Goal: Check status: Check status

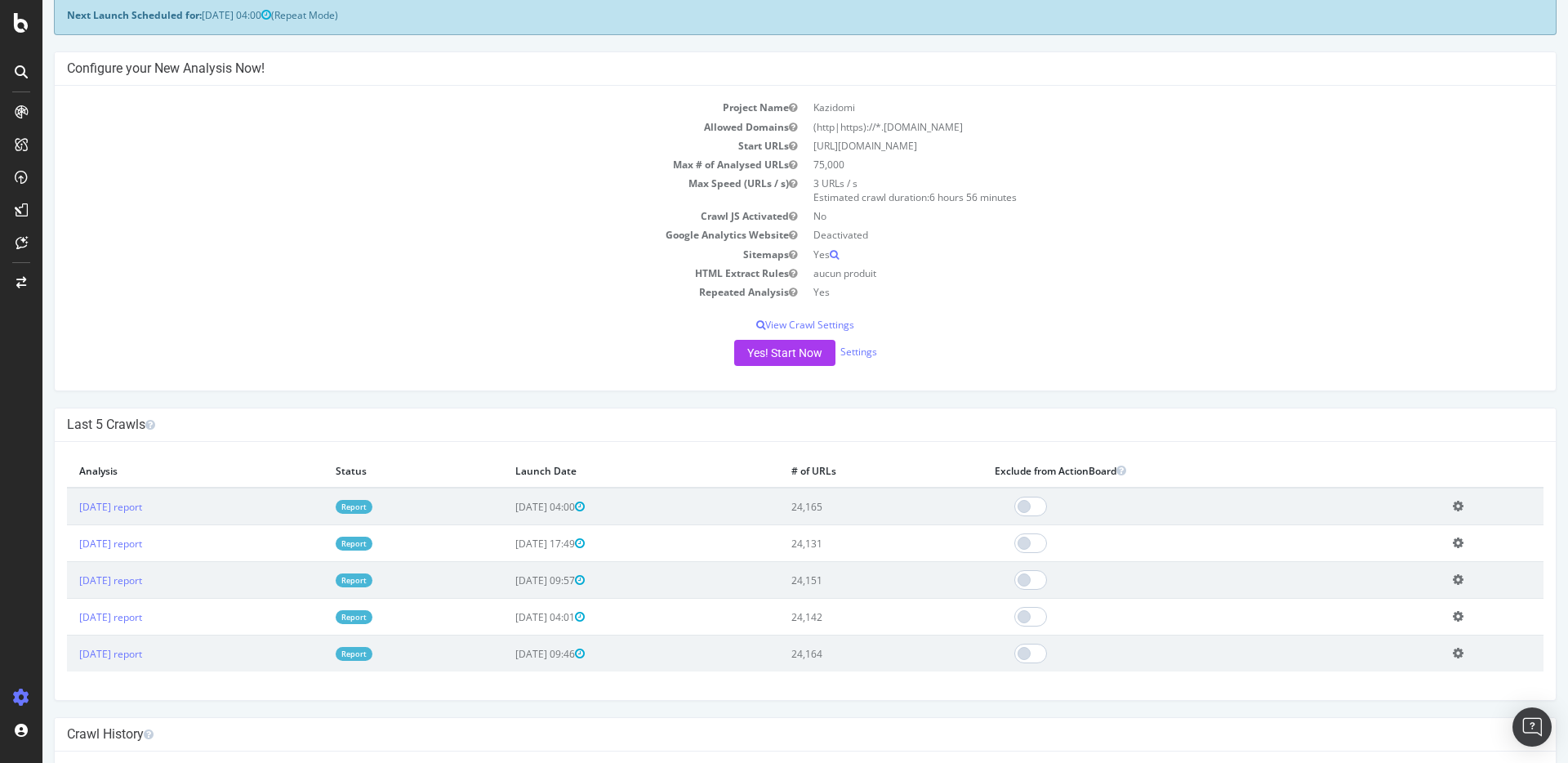
scroll to position [78, 0]
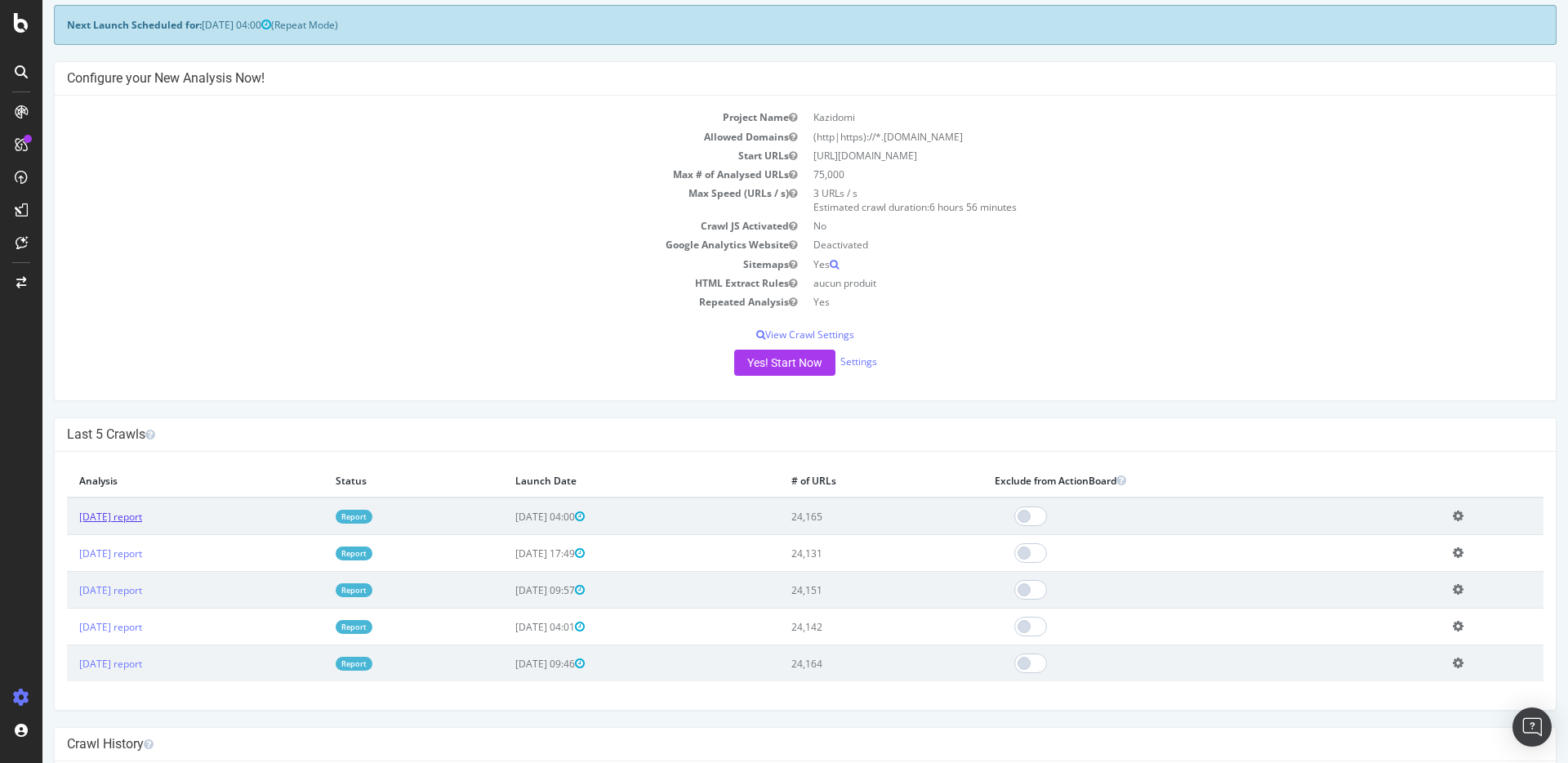
click at [143, 520] on link "[DATE] report" at bounding box center [110, 517] width 62 height 14
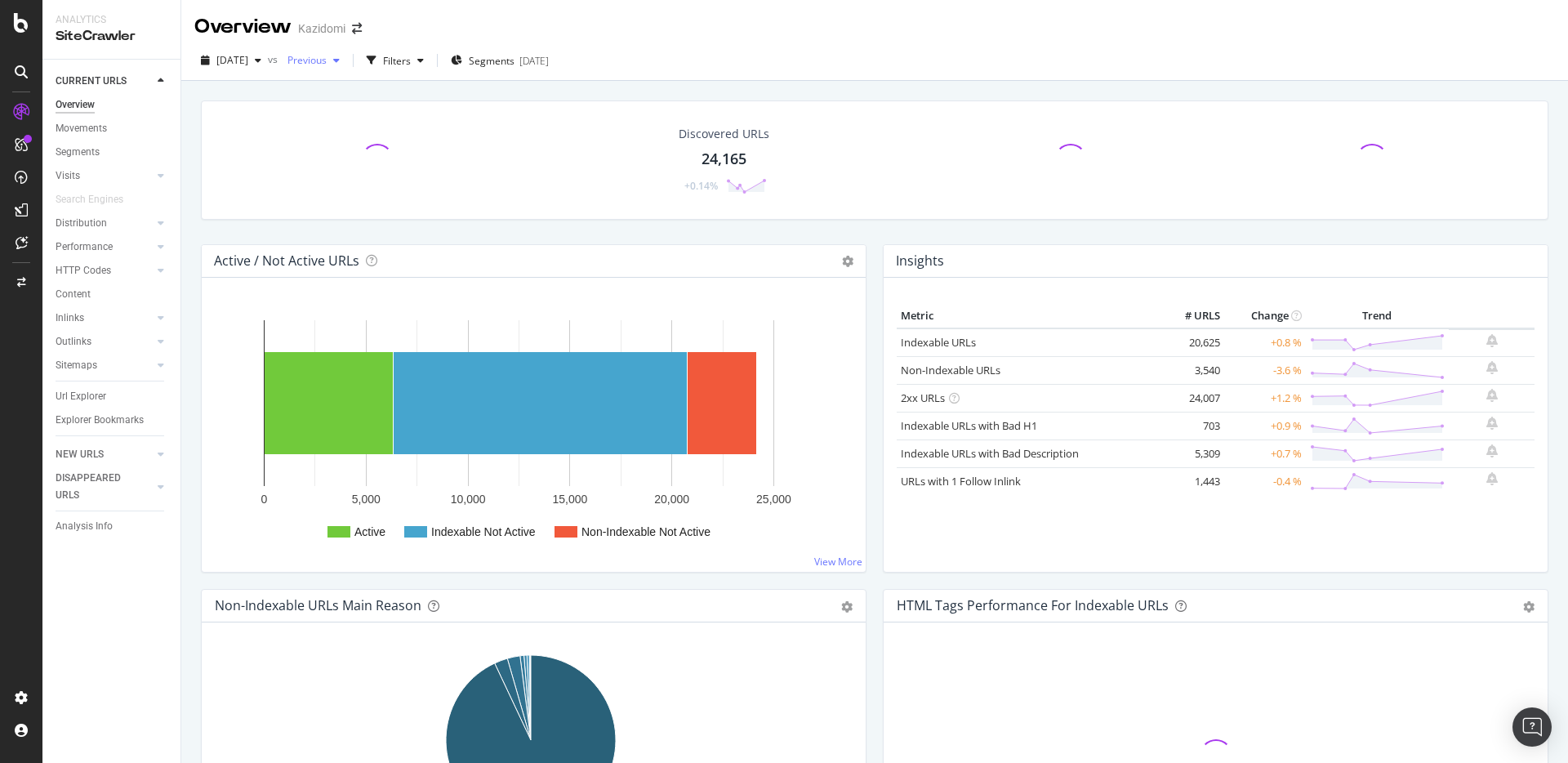
click at [347, 48] on button "Previous" at bounding box center [313, 61] width 65 height 26
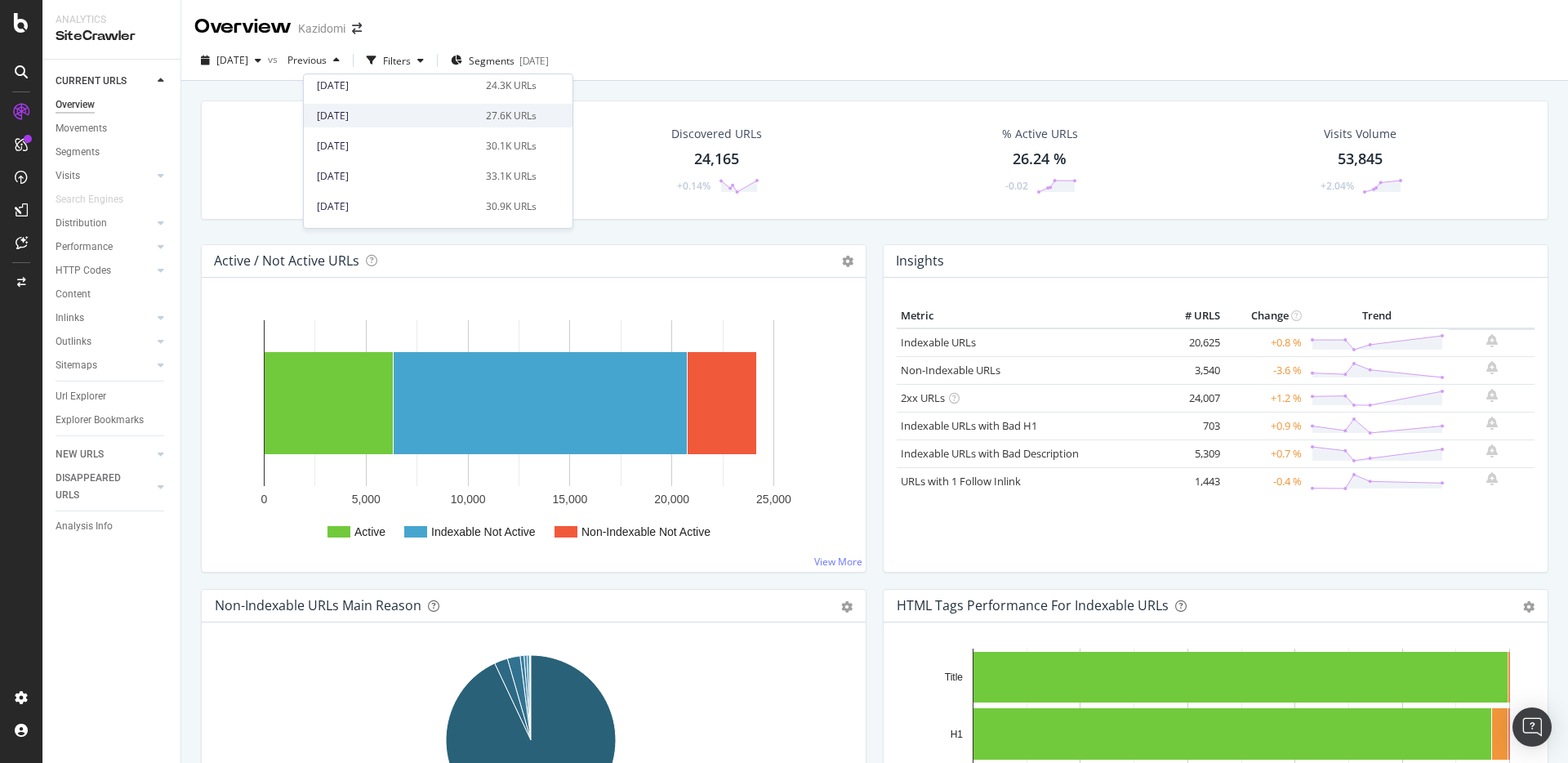
click at [414, 118] on div "[DATE]" at bounding box center [396, 115] width 159 height 15
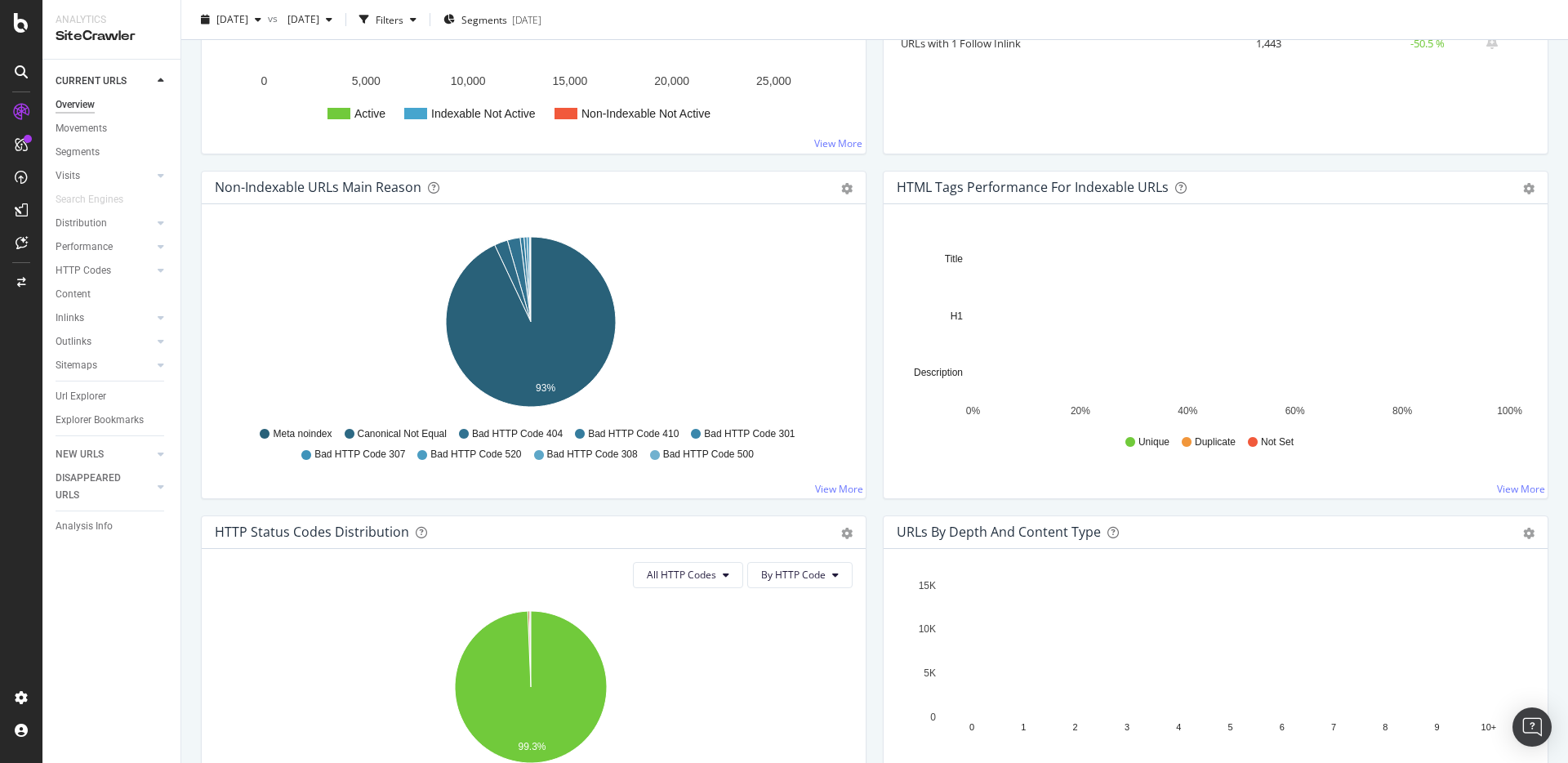
scroll to position [707, 0]
